Goal: Task Accomplishment & Management: Complete application form

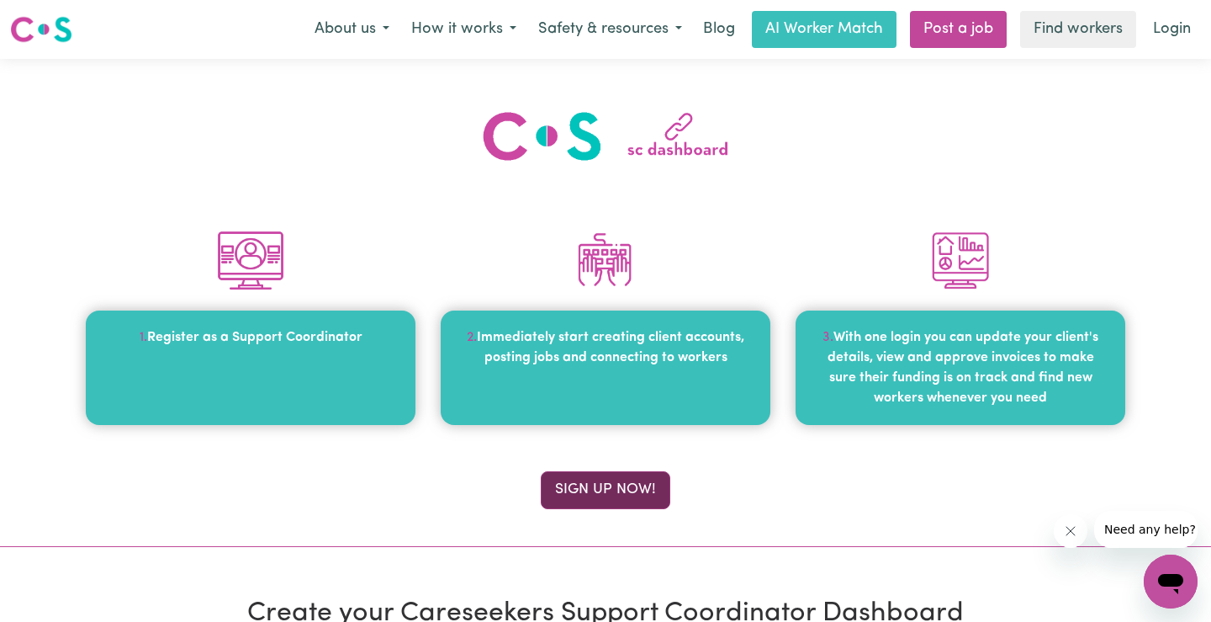
click at [605, 495] on button "Sign up now!" at bounding box center [606, 489] width 130 height 37
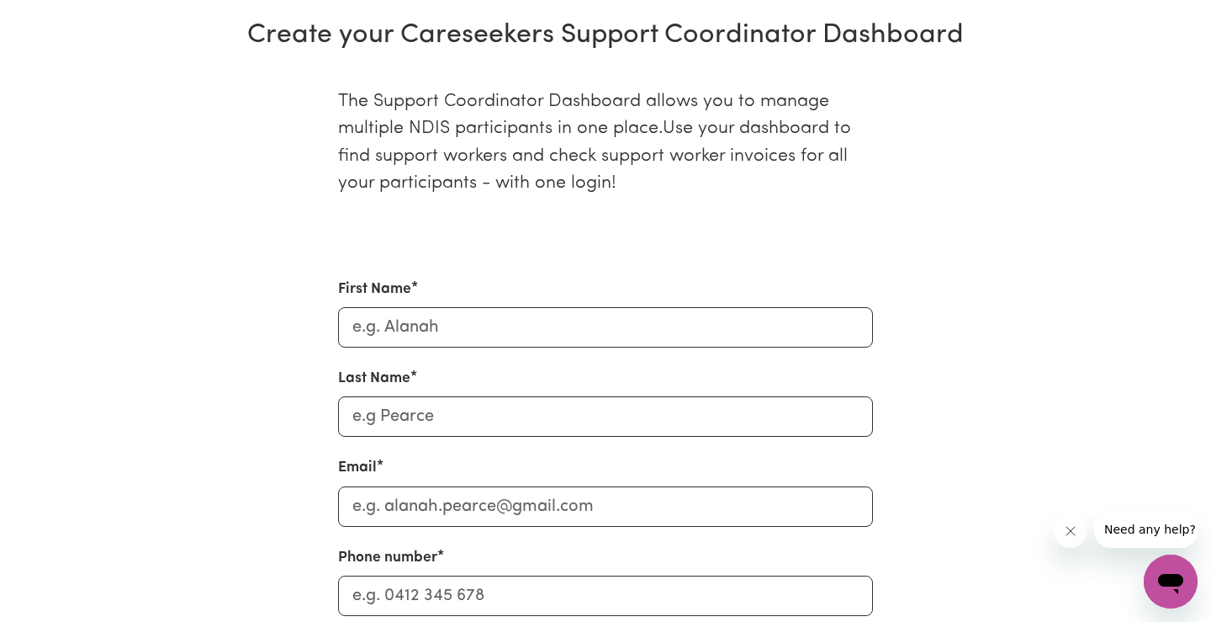
scroll to position [579, 0]
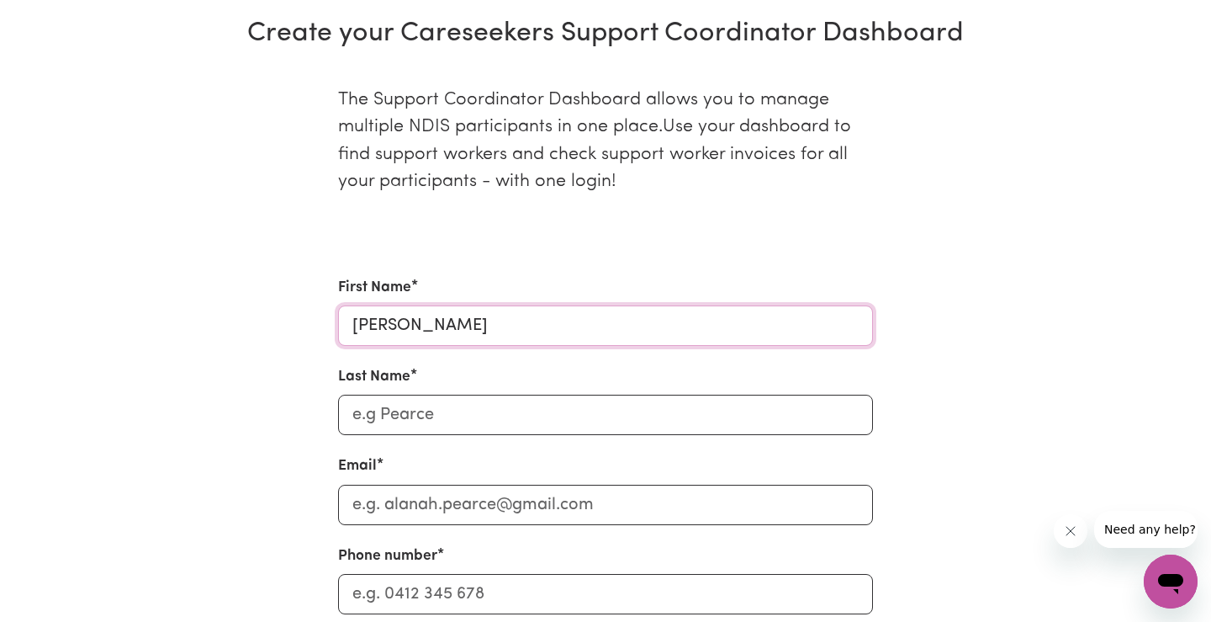
type input "[PERSON_NAME]"
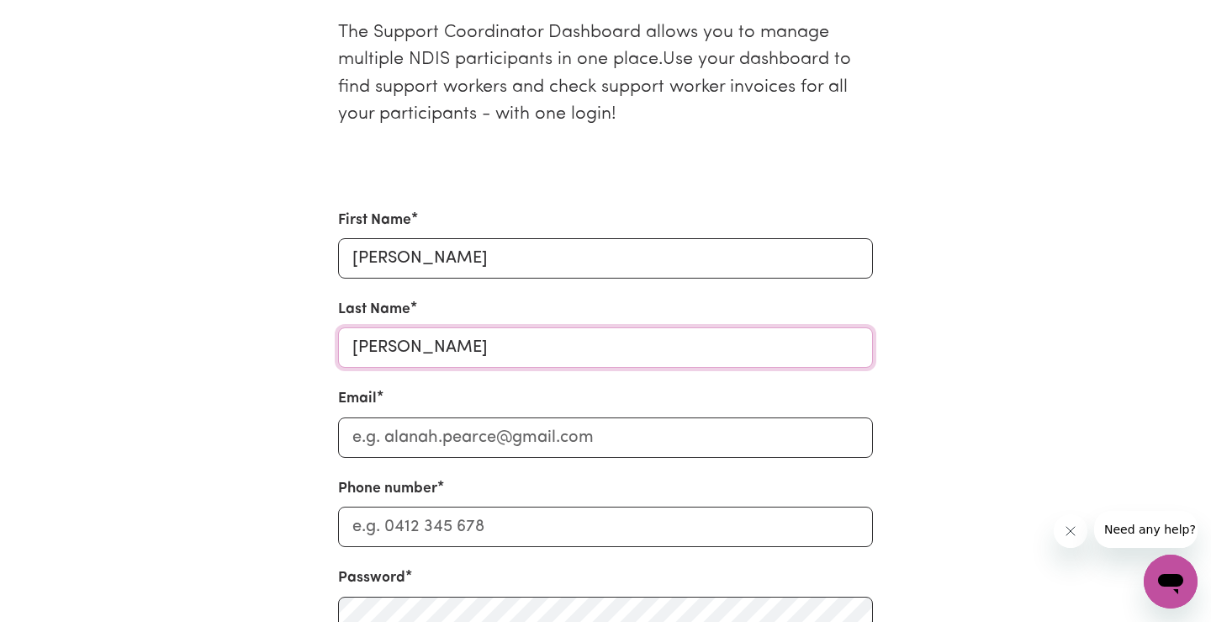
scroll to position [717, 0]
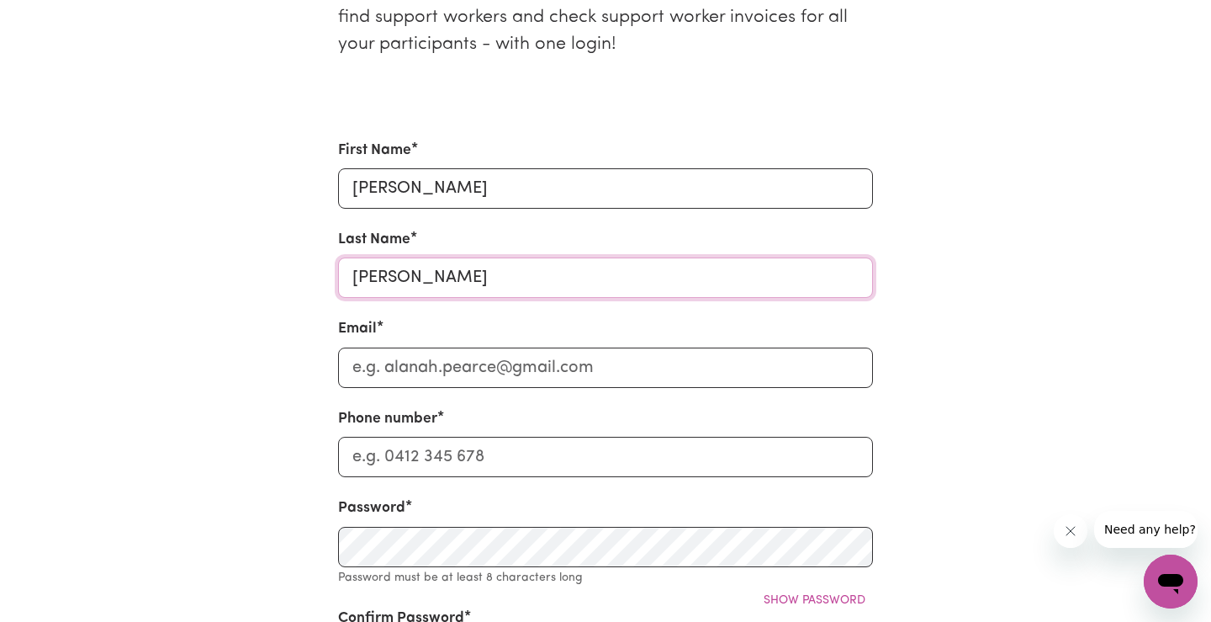
type input "[PERSON_NAME]"
type input "[EMAIL_ADDRESS][DOMAIN_NAME]"
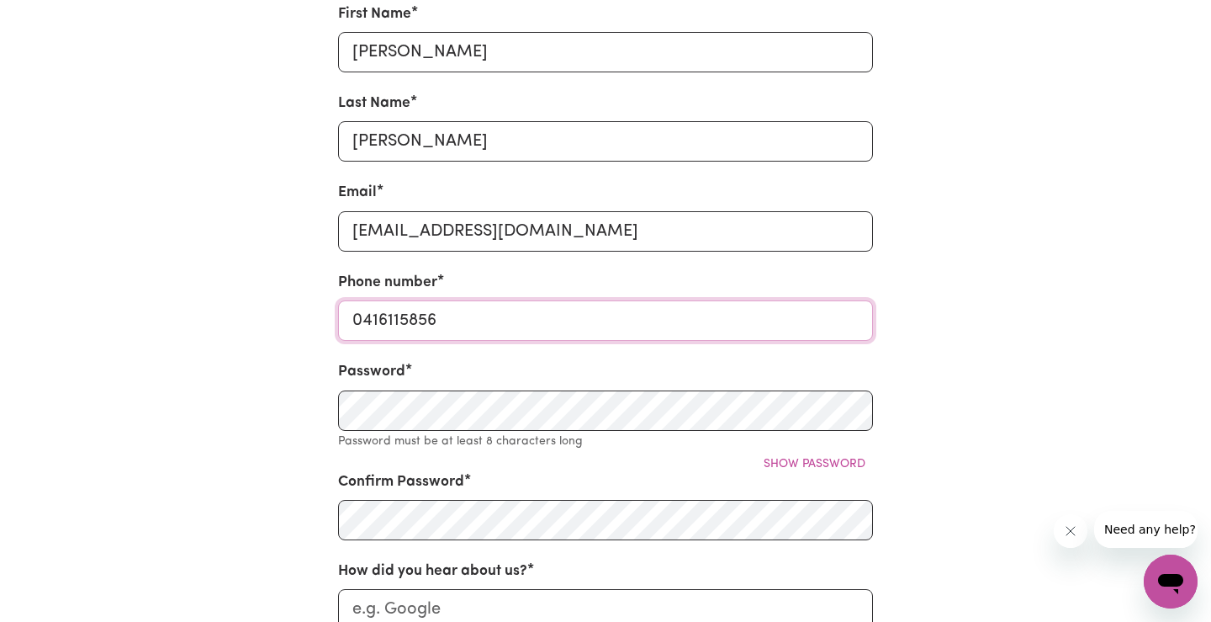
scroll to position [881, 0]
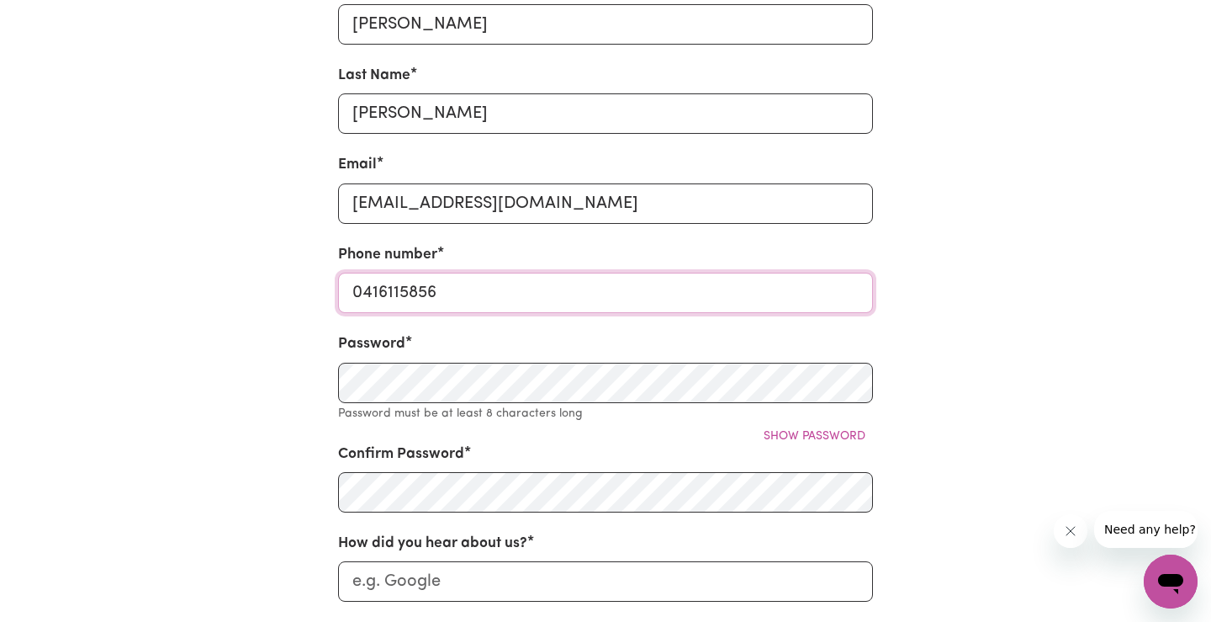
type input "0416115856"
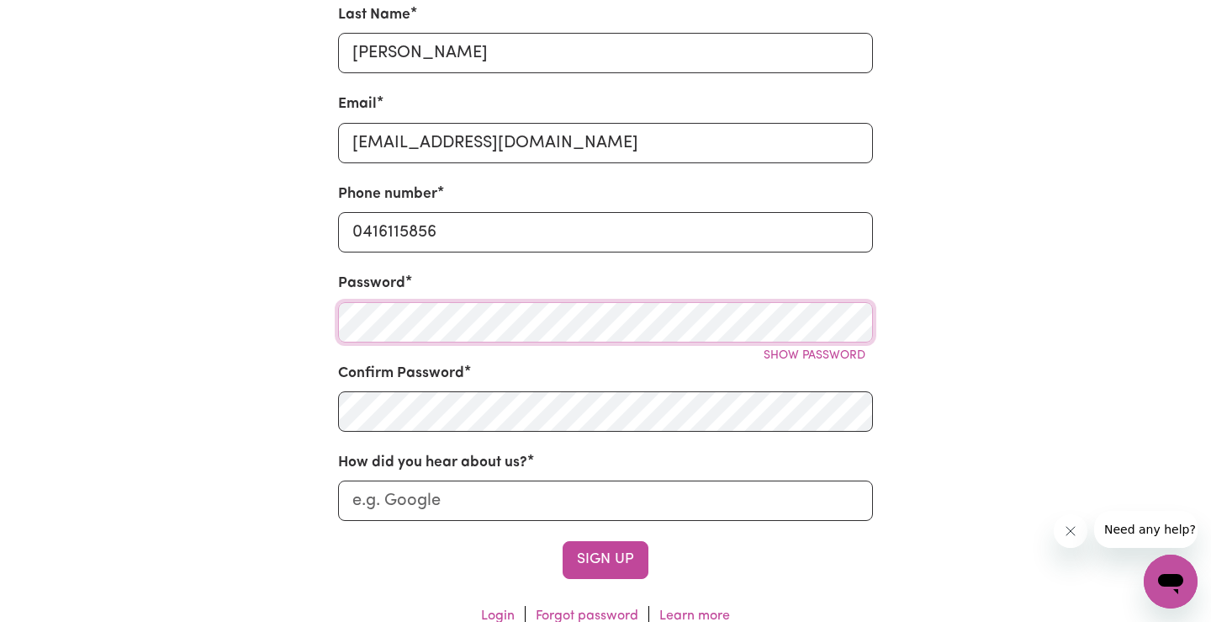
scroll to position [942, 0]
click at [577, 500] on input "How did you hear about us?" at bounding box center [605, 499] width 535 height 40
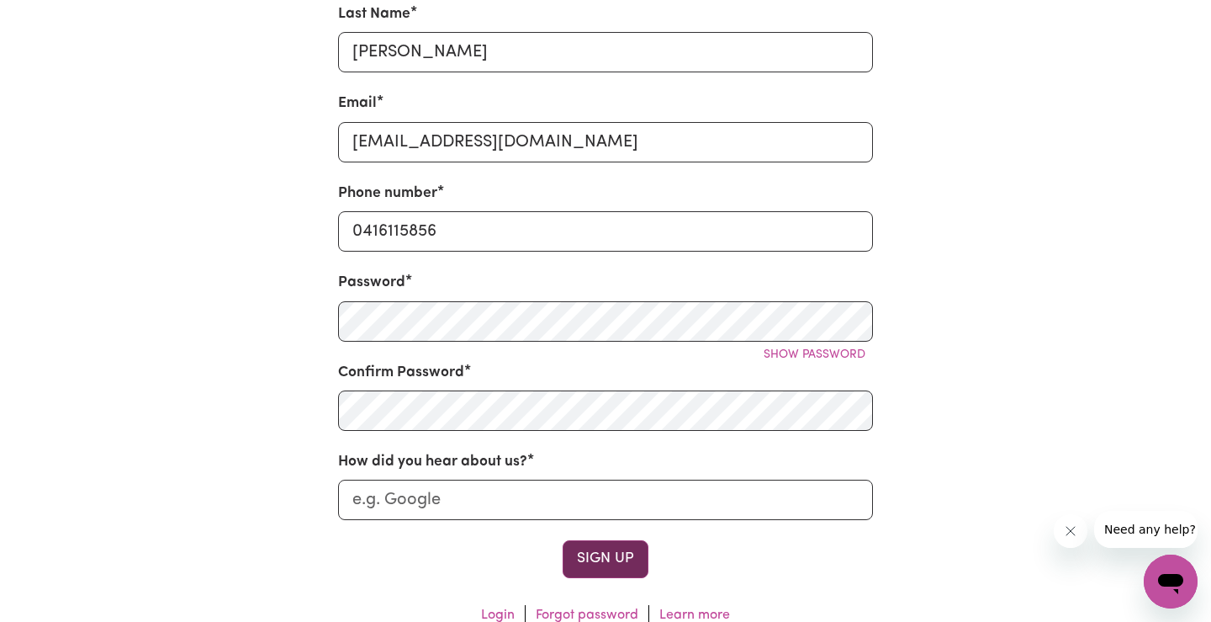
click at [613, 550] on button "Sign Up" at bounding box center [606, 558] width 86 height 37
click at [523, 514] on input "How did you hear about us?" at bounding box center [605, 499] width 535 height 40
type input "Google"
click at [508, 552] on div "Sign Up" at bounding box center [605, 558] width 535 height 37
click at [595, 553] on button "Sign Up" at bounding box center [606, 558] width 86 height 37
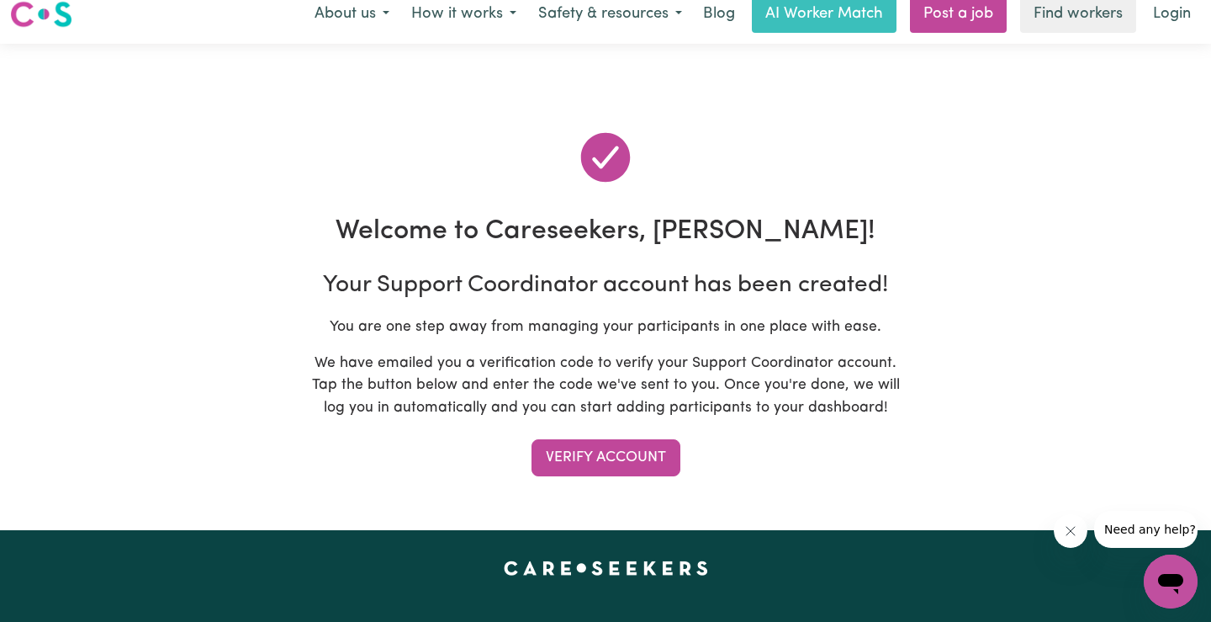
scroll to position [0, 0]
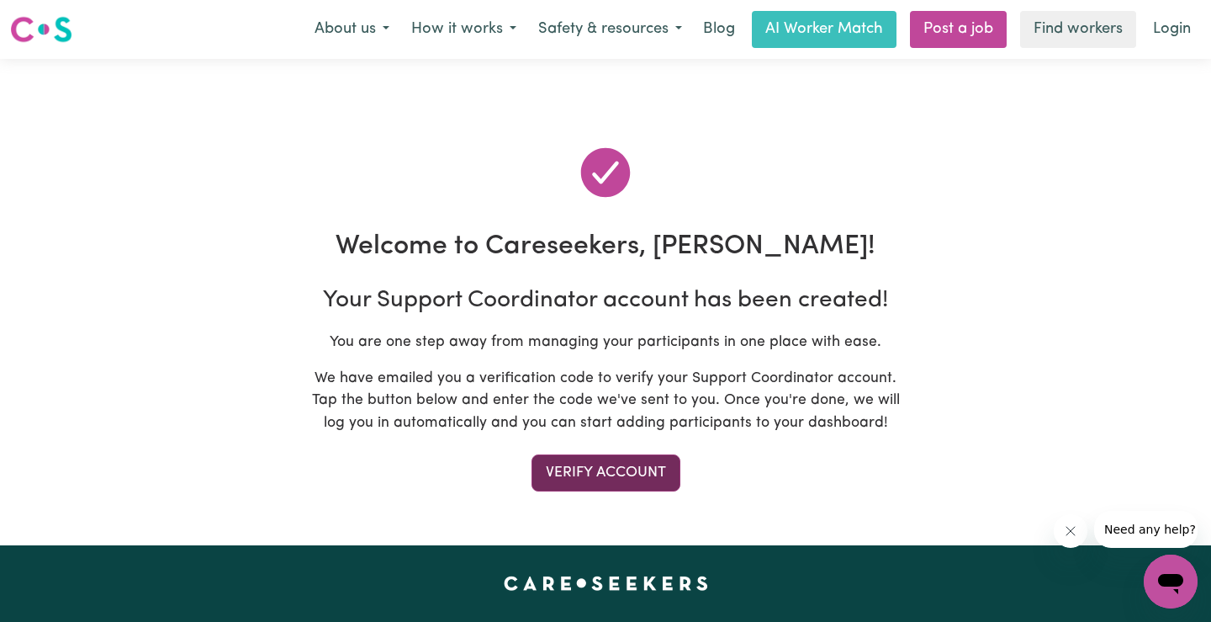
click at [631, 475] on button "Verify Account" at bounding box center [606, 472] width 149 height 37
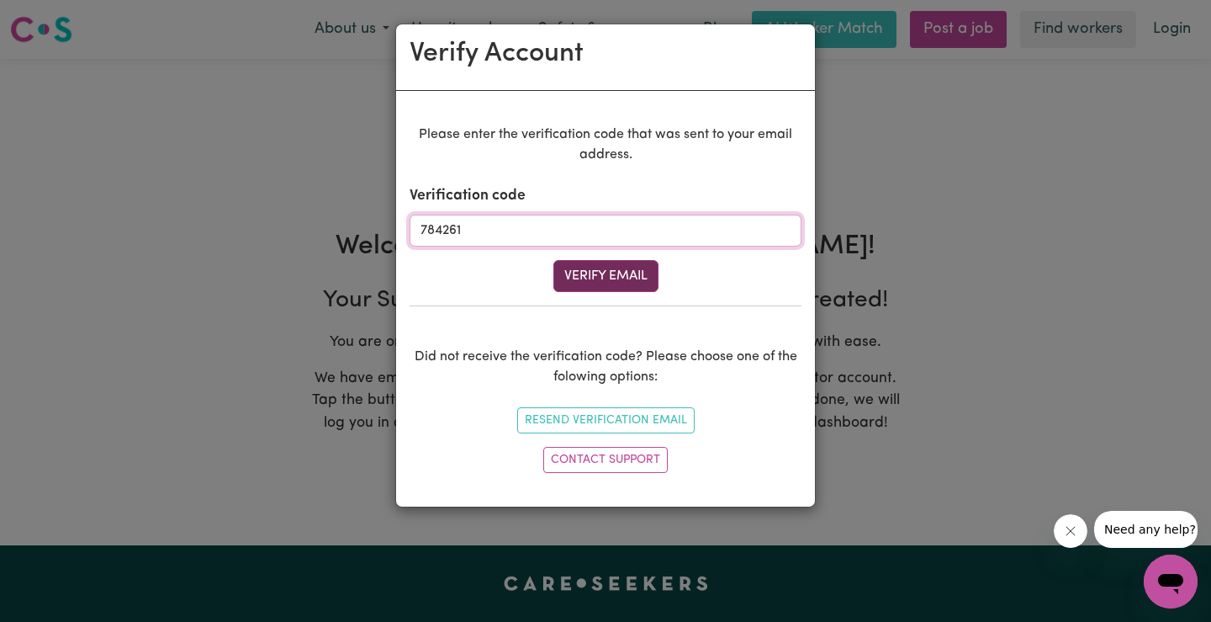
type input "784261"
click at [570, 267] on button "Verify Email" at bounding box center [605, 276] width 105 height 32
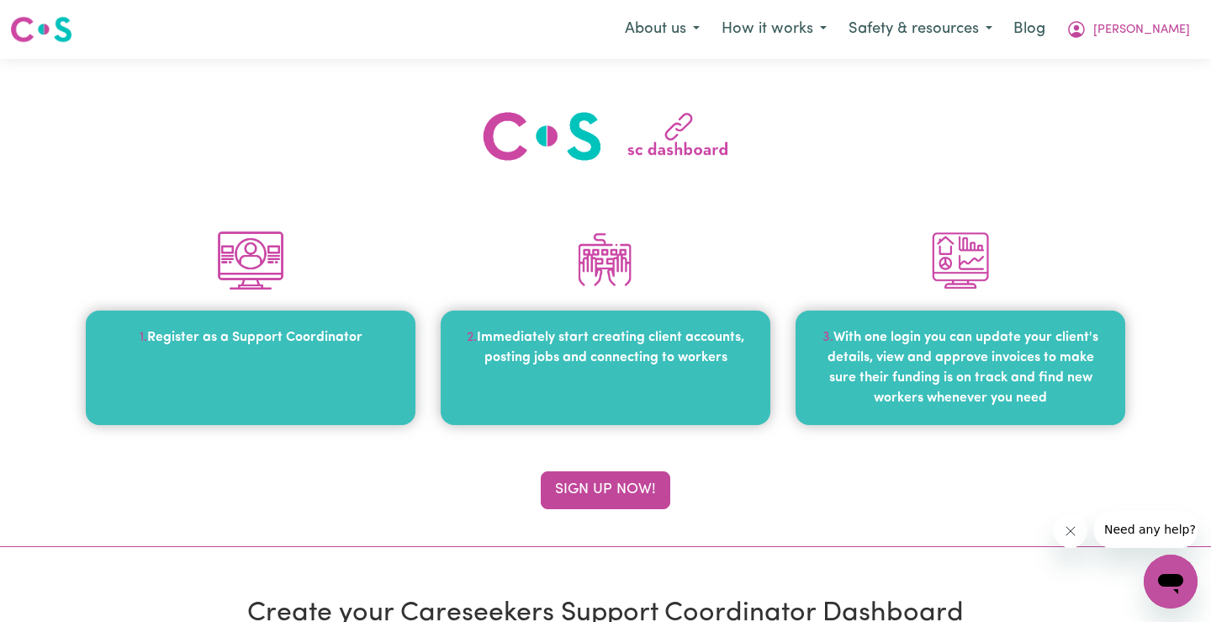
click at [622, 359] on span "Immediately start creating client accounts, posting jobs and connecting to work…" at bounding box center [610, 348] width 267 height 34
click at [711, 35] on button "About us" at bounding box center [662, 29] width 97 height 35
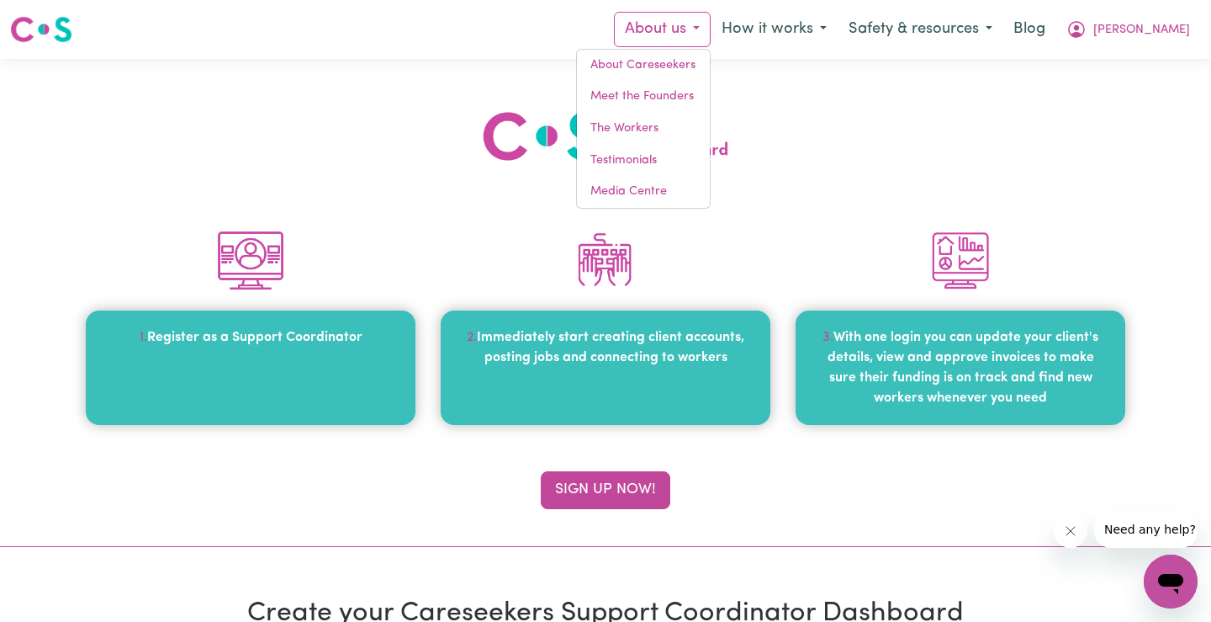
click at [823, 138] on div at bounding box center [606, 136] width 1090 height 54
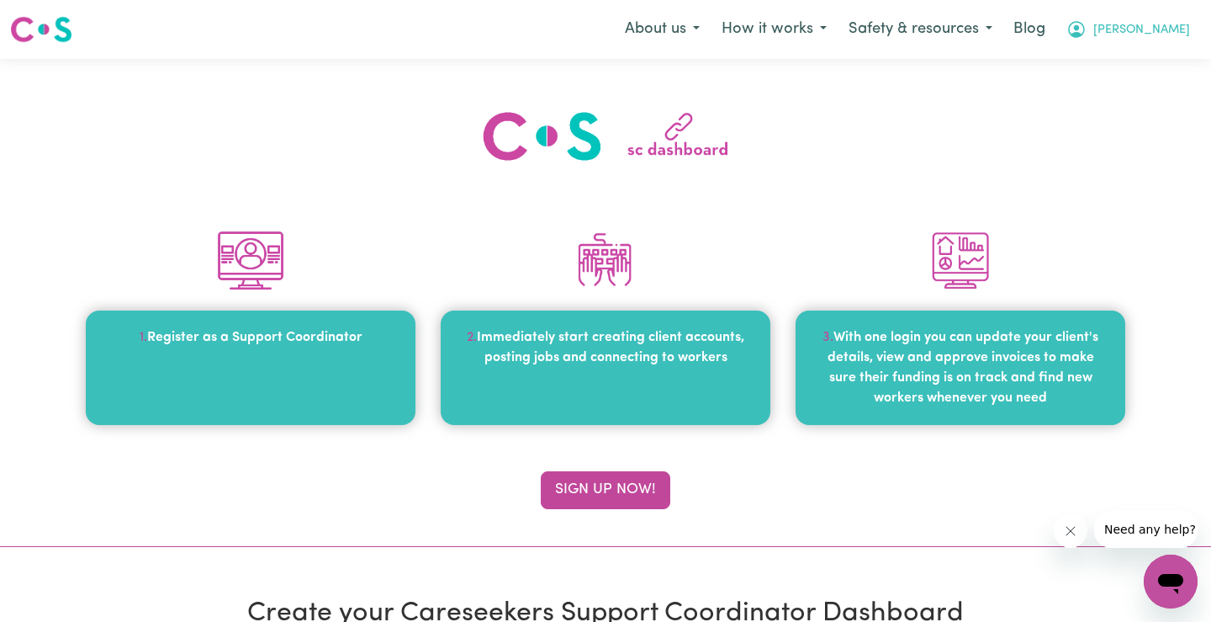
click at [1087, 21] on icon "My Account" at bounding box center [1076, 29] width 20 height 20
click at [1128, 61] on link "My SC Dashboard" at bounding box center [1133, 66] width 133 height 32
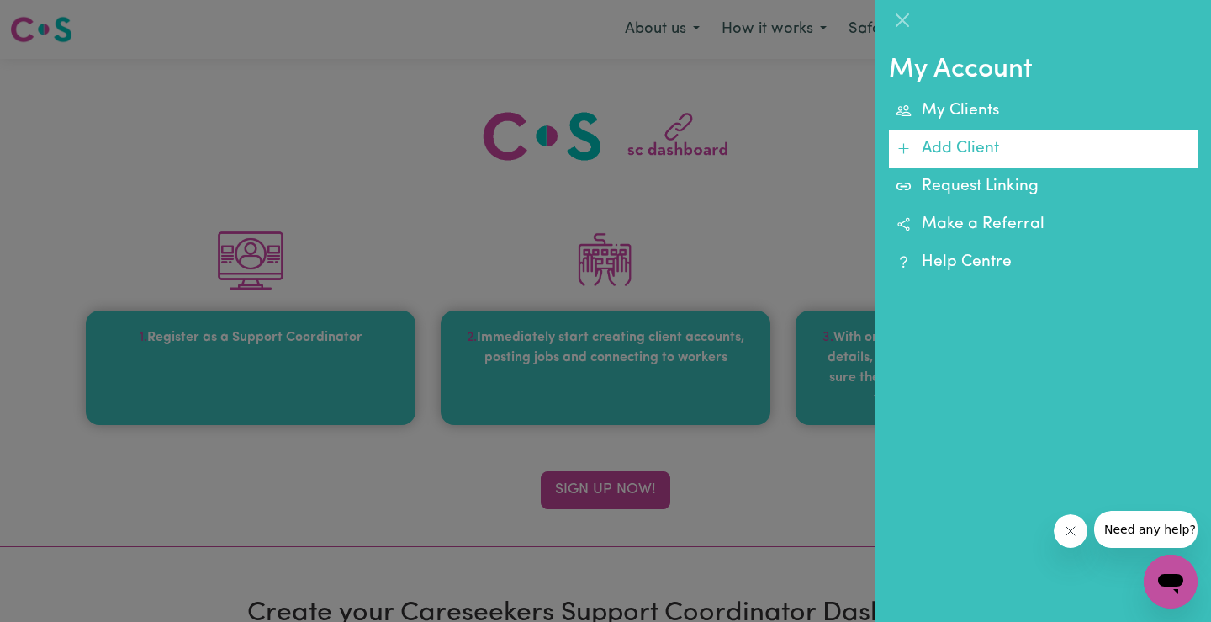
click at [987, 144] on link "Add Client" at bounding box center [1043, 149] width 309 height 38
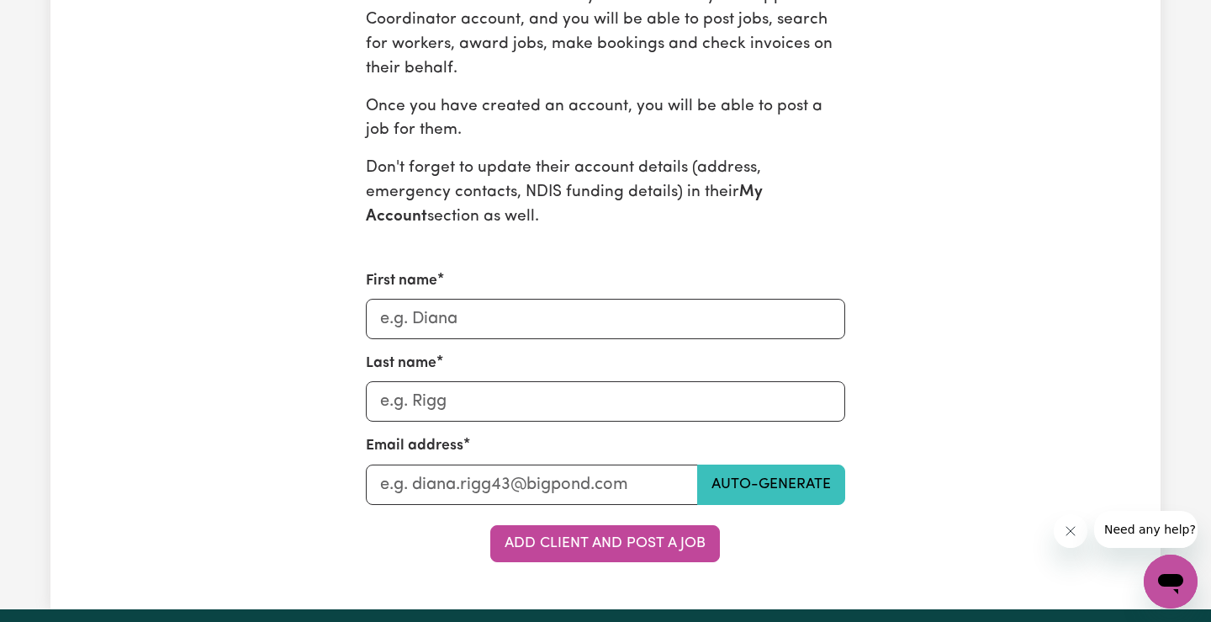
scroll to position [590, 0]
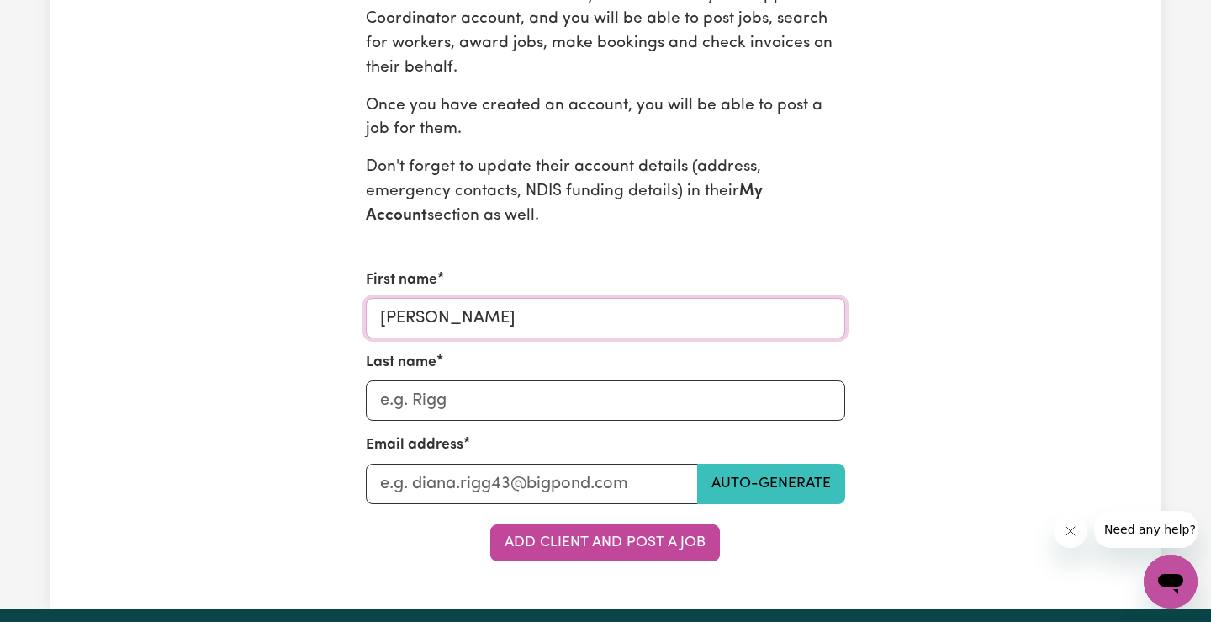
type input "[PERSON_NAME]"
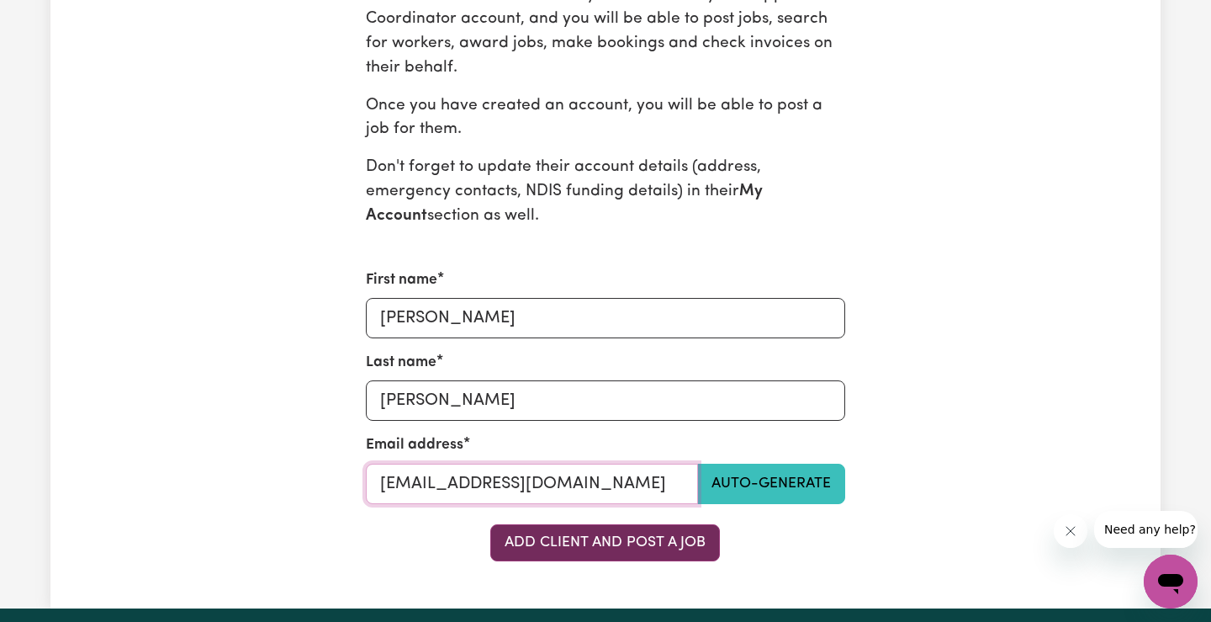
type input "[EMAIL_ADDRESS][DOMAIN_NAME]"
click at [596, 535] on button "Add Client and Post a Job" at bounding box center [605, 542] width 230 height 37
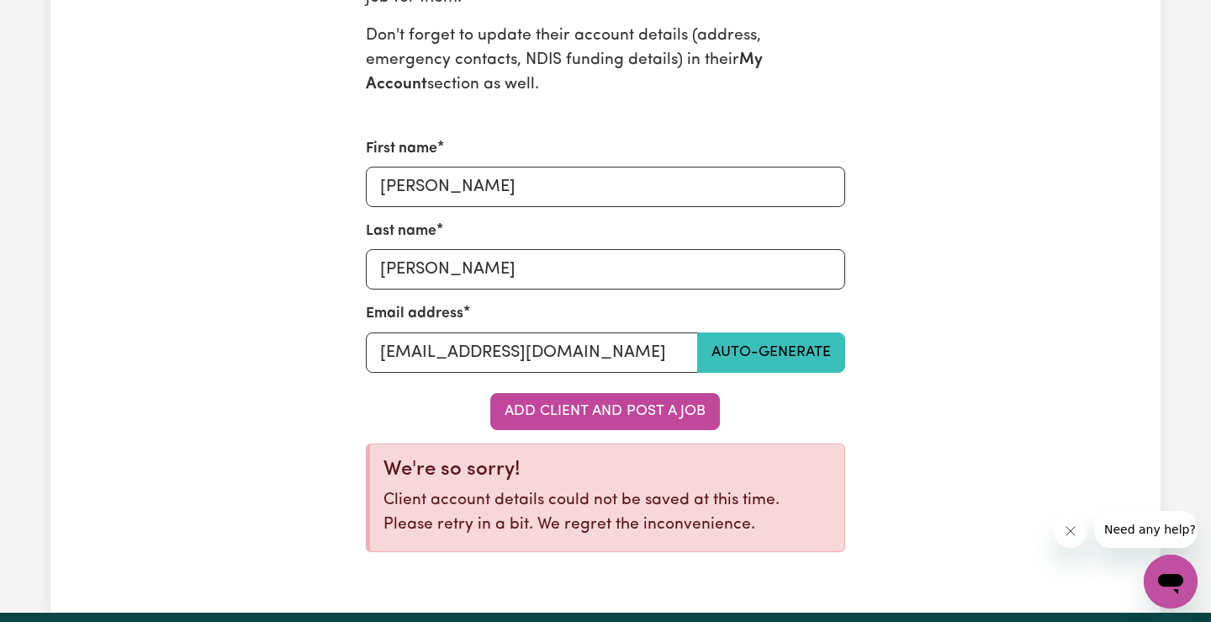
scroll to position [731, 0]
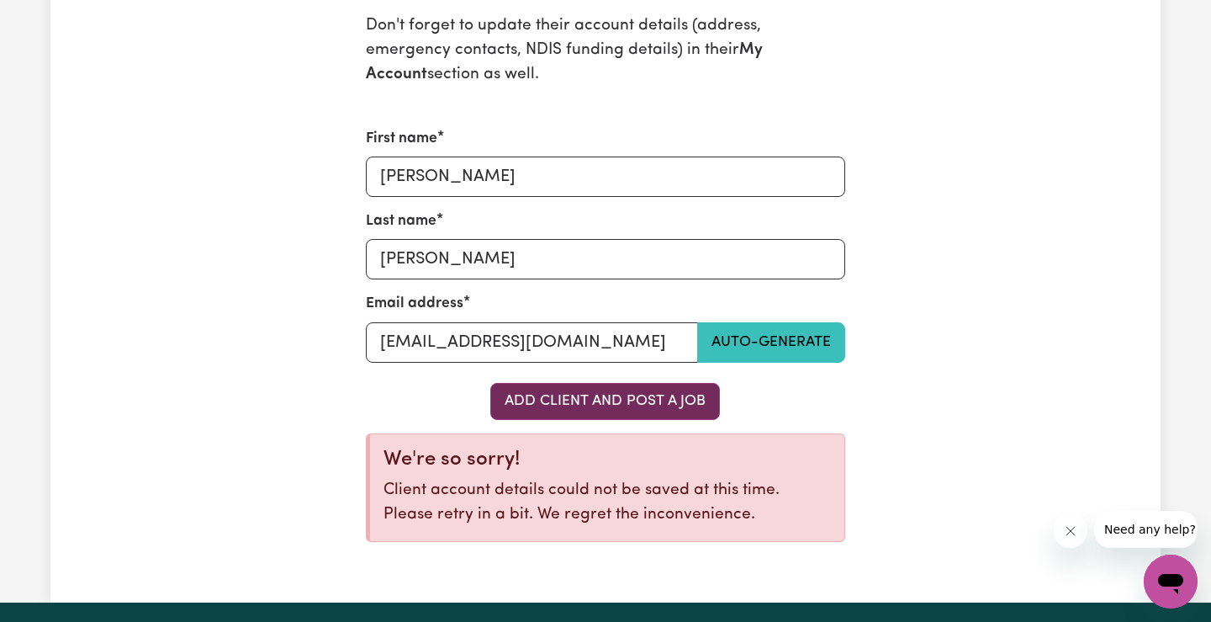
click at [585, 390] on button "Add Client and Post a Job" at bounding box center [605, 401] width 230 height 37
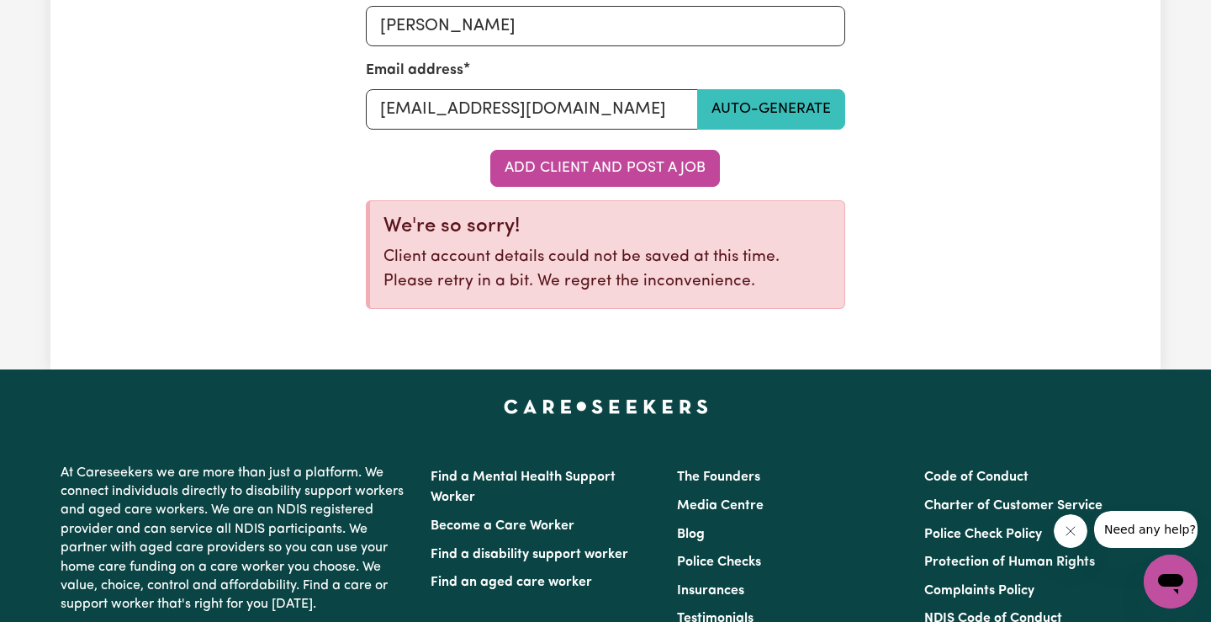
scroll to position [737, 0]
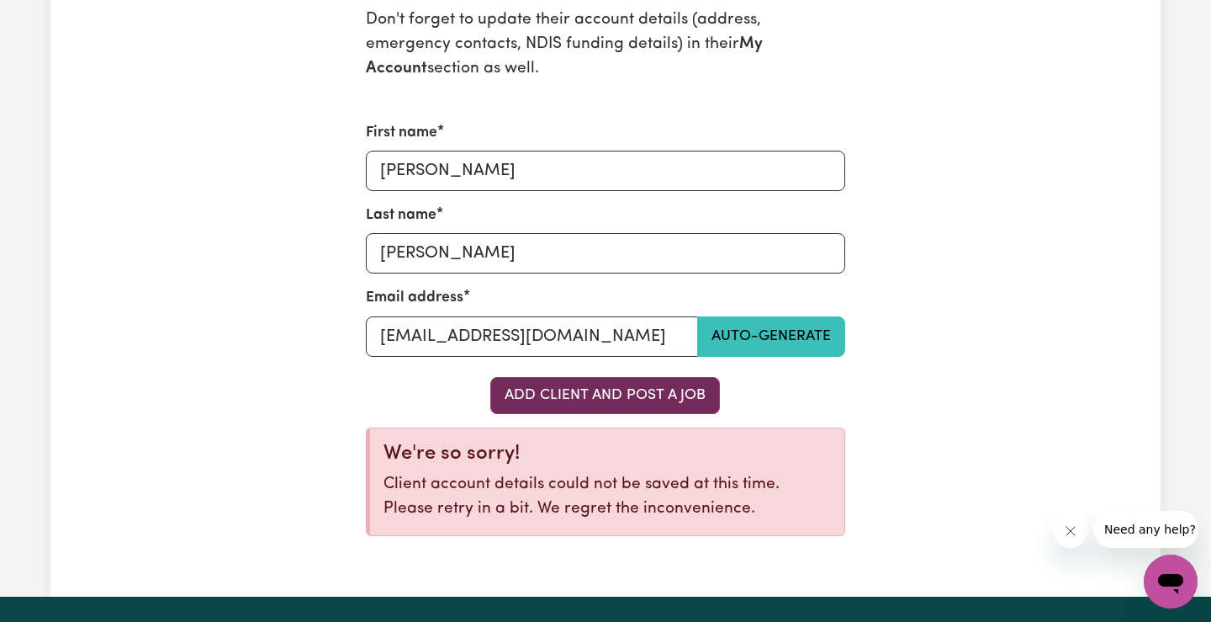
click at [585, 386] on button "Add Client and Post a Job" at bounding box center [605, 395] width 230 height 37
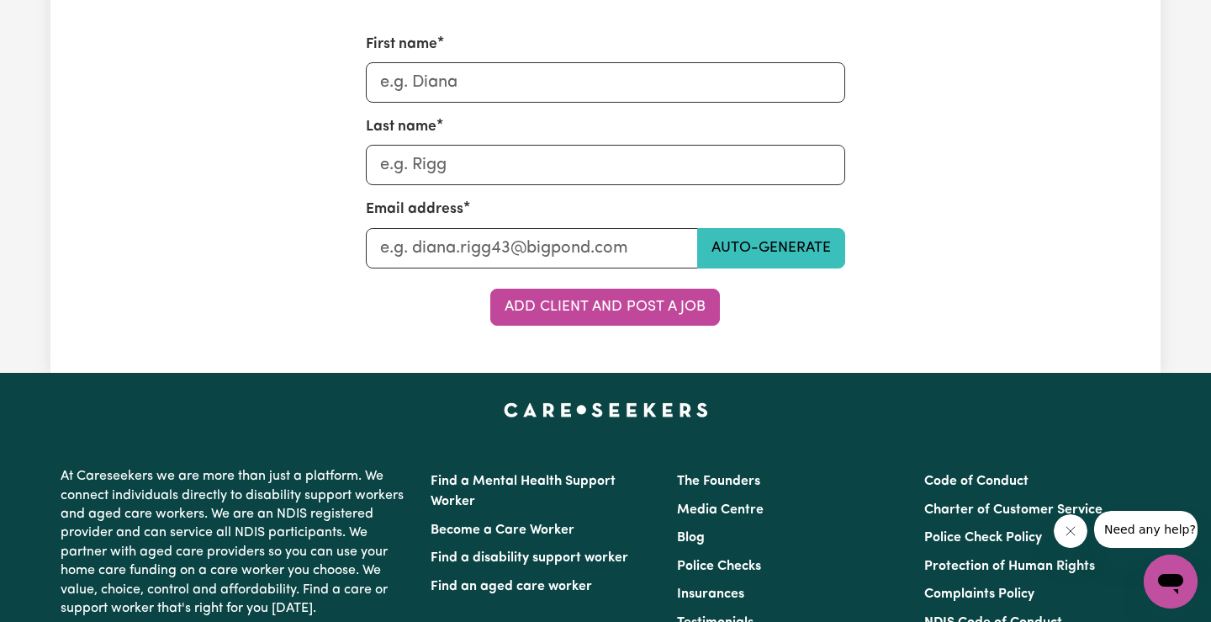
scroll to position [829, 0]
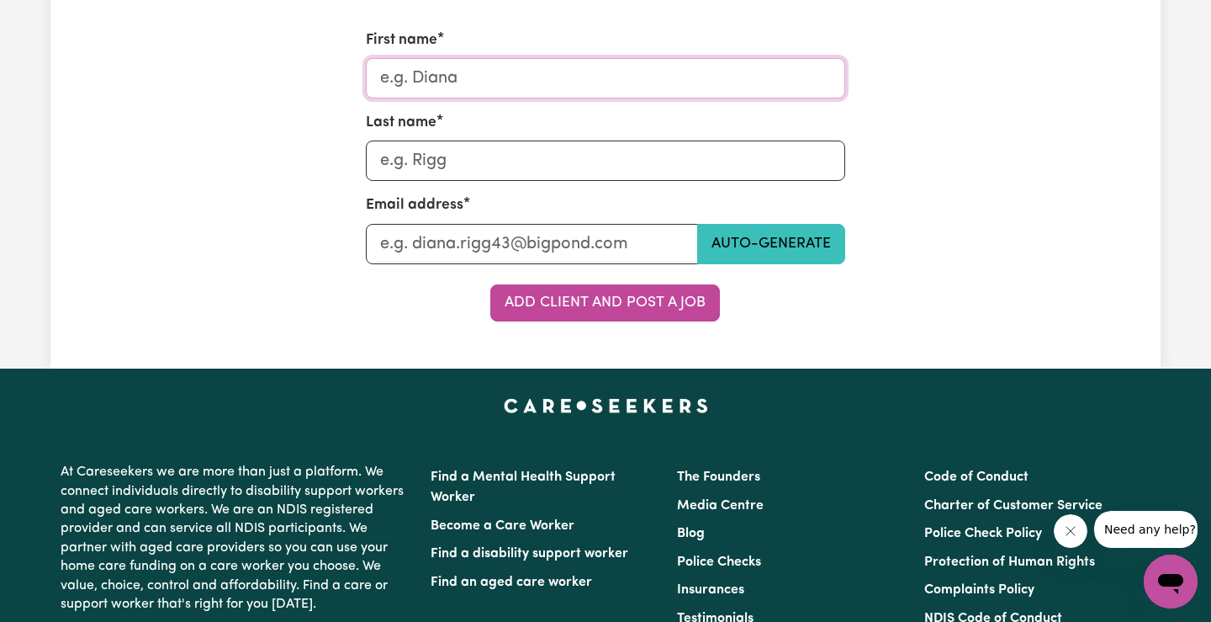
click at [485, 77] on input "First name" at bounding box center [606, 78] width 480 height 40
type input "Noah"
click at [464, 151] on input "Last name" at bounding box center [606, 160] width 480 height 40
type input "[PERSON_NAME]"
click at [439, 242] on input "Last name" at bounding box center [532, 244] width 333 height 40
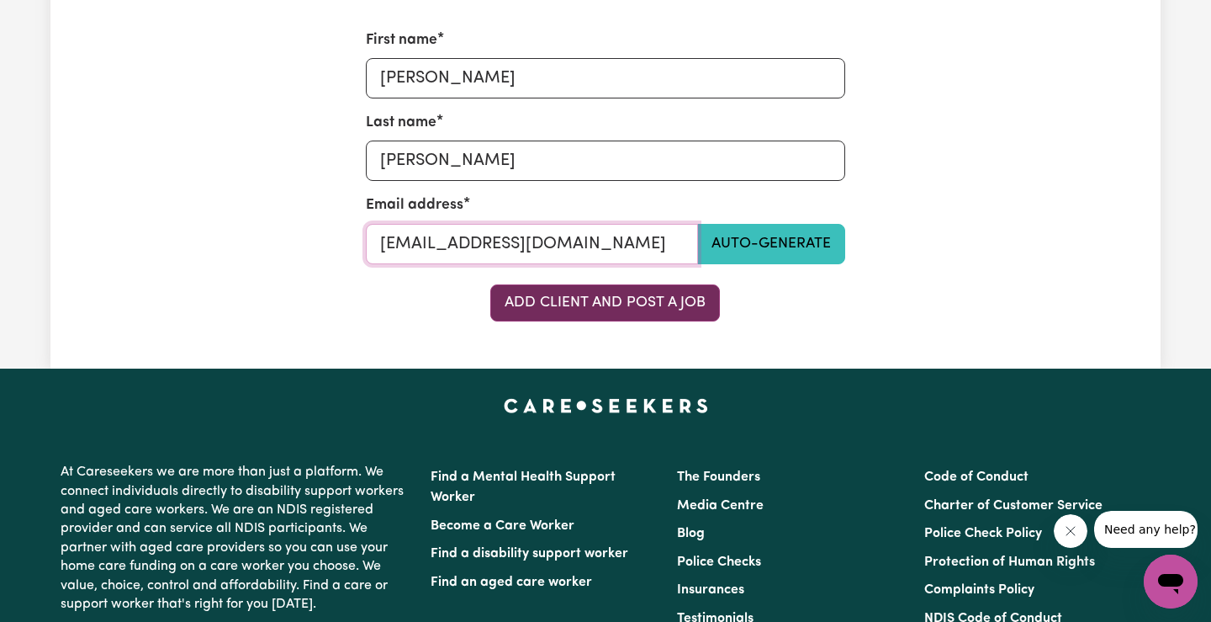
type input "[EMAIL_ADDRESS][DOMAIN_NAME]"
click at [550, 284] on button "Add Client and Post a Job" at bounding box center [605, 302] width 230 height 37
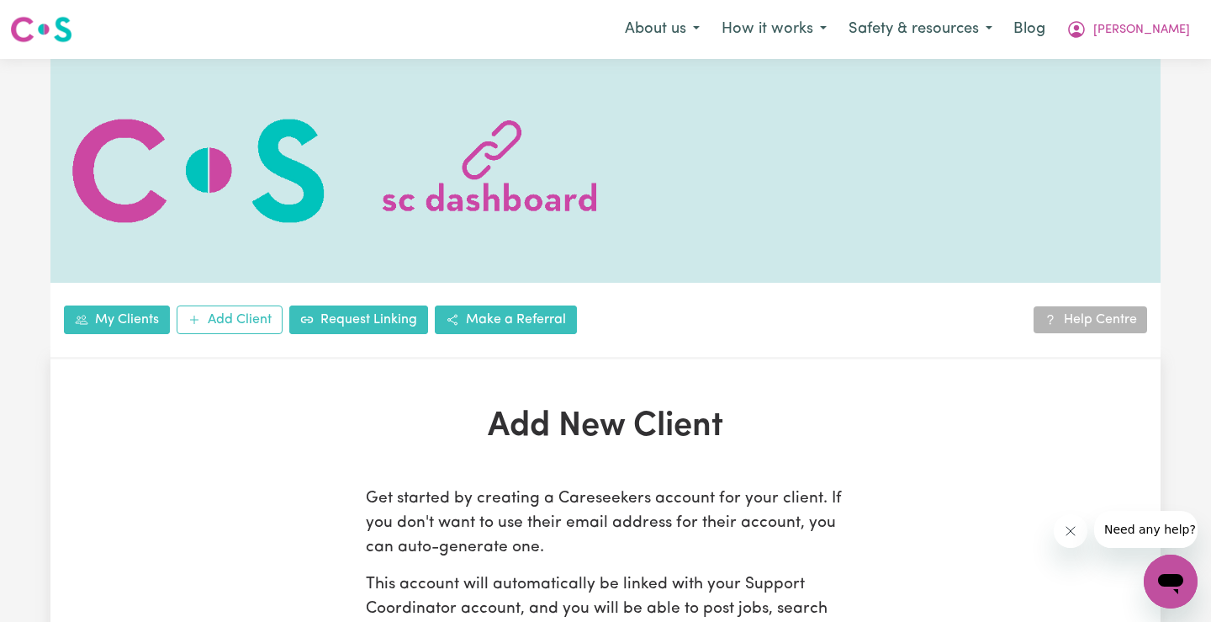
scroll to position [0, 0]
